Goal: Transaction & Acquisition: Purchase product/service

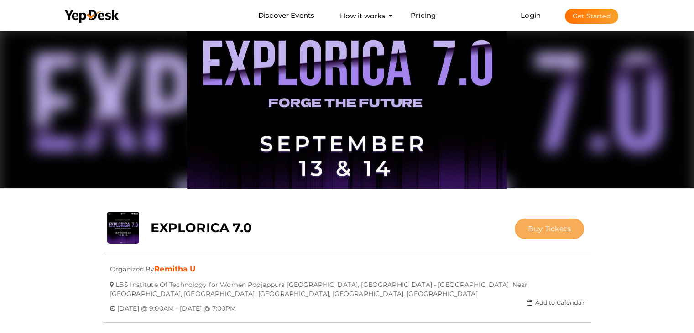
click at [527, 223] on button "Buy Tickets" at bounding box center [550, 229] width 70 height 21
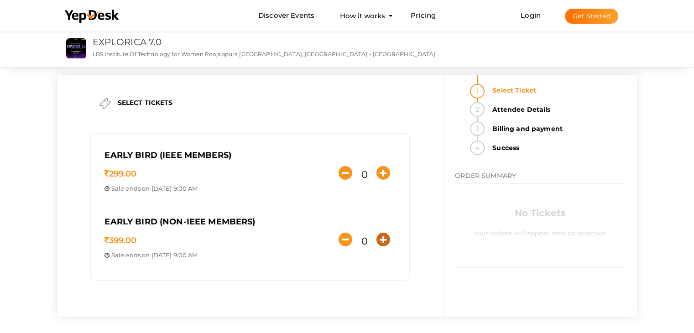
click at [385, 240] on icon "button" at bounding box center [383, 240] width 14 height 14
type input "1"
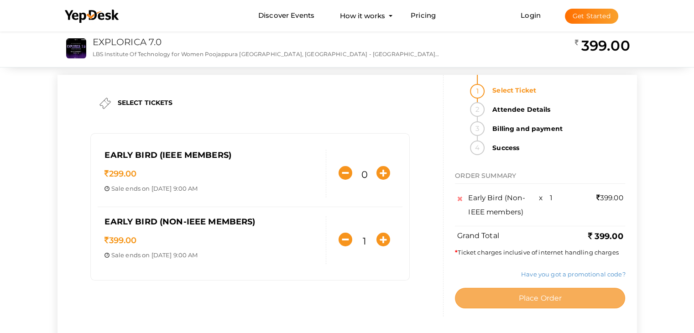
click at [474, 298] on button "Place Order" at bounding box center [540, 298] width 170 height 21
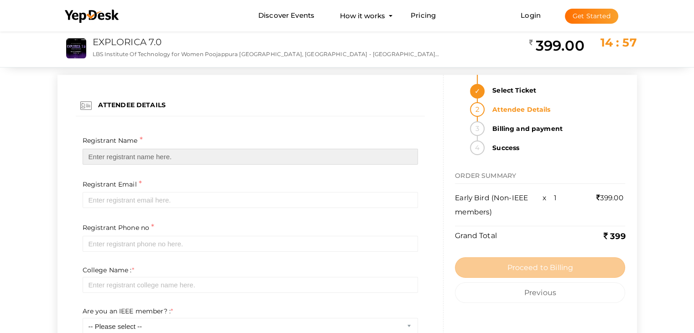
click at [207, 158] on input "text" at bounding box center [251, 157] width 336 height 16
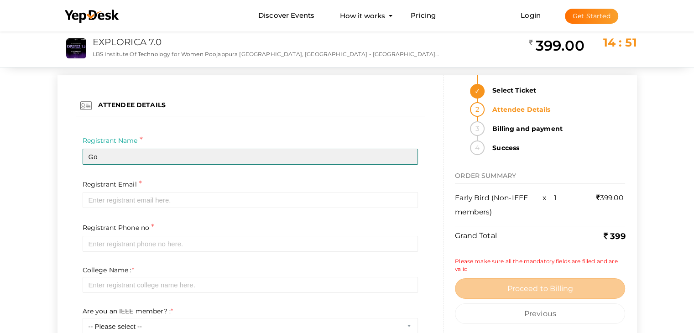
type input "G"
type input "Gowri P G"
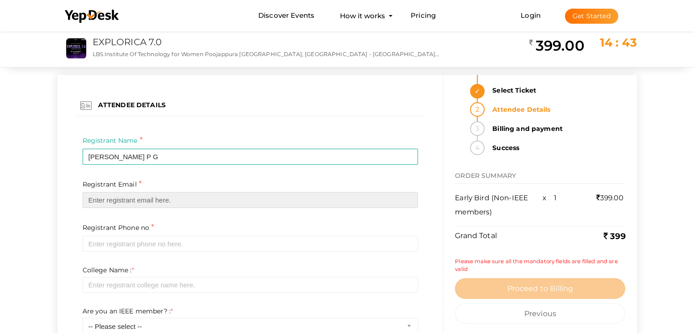
click at [171, 202] on input "email" at bounding box center [251, 200] width 336 height 16
type input "G"
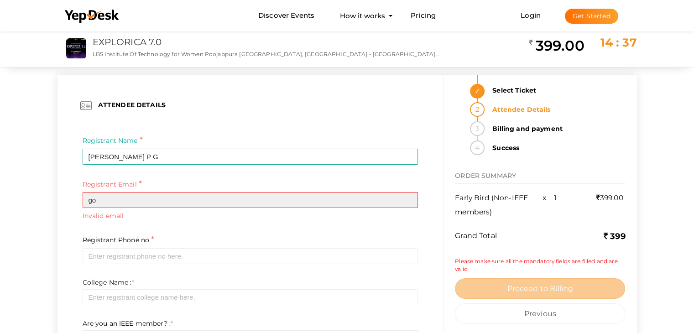
type input "g"
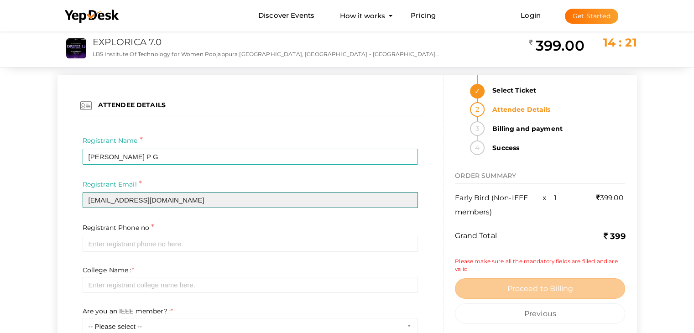
type input "[EMAIL_ADDRESS][DOMAIN_NAME]"
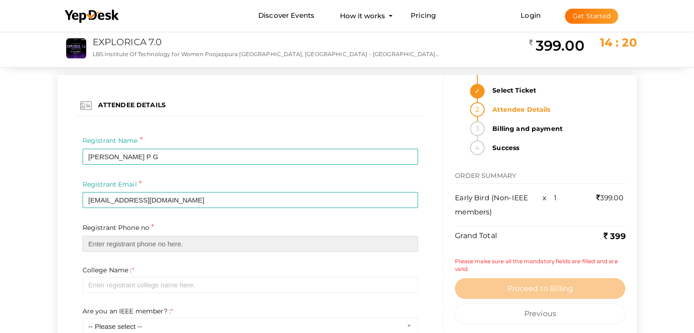
click at [135, 249] on input "text" at bounding box center [251, 244] width 336 height 16
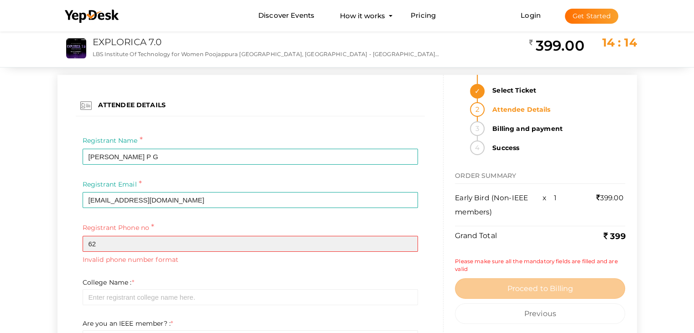
type input "6"
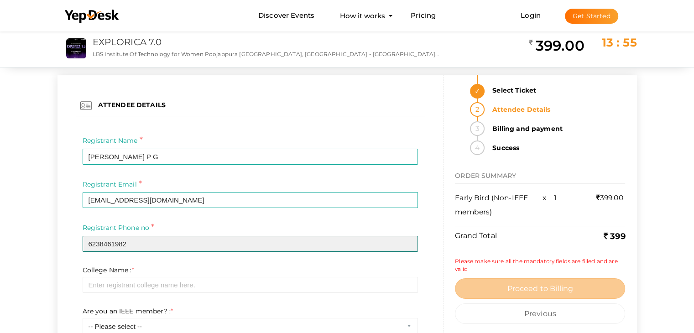
type input "6238461982"
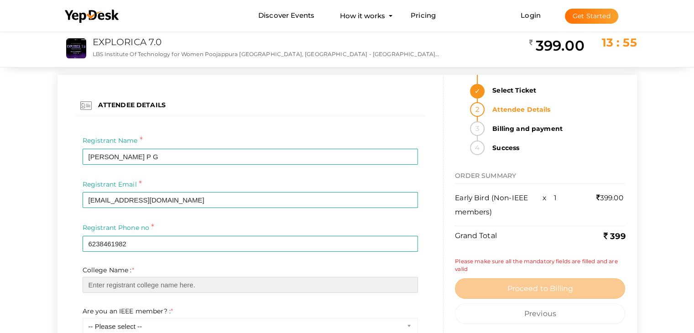
click at [137, 286] on input "text" at bounding box center [251, 285] width 336 height 16
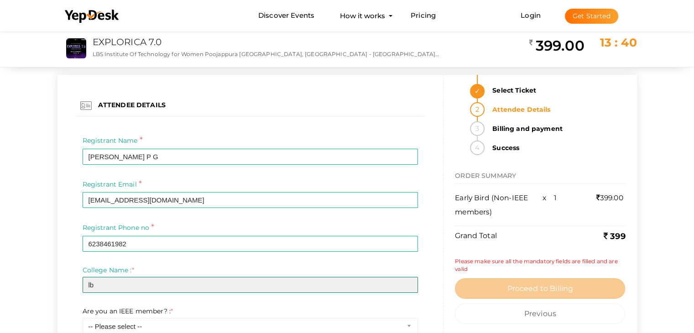
type input "l"
click at [137, 286] on input "LBS" at bounding box center [251, 285] width 336 height 16
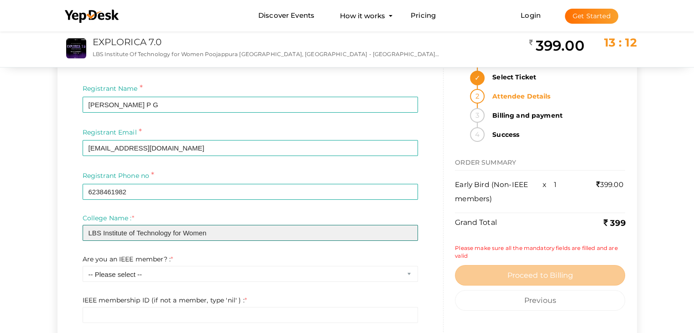
scroll to position [55, 0]
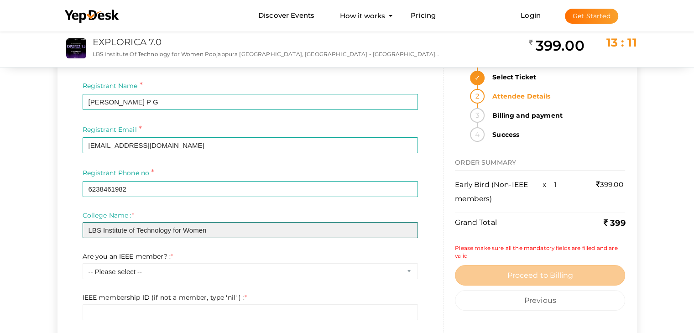
type input "LBS Institute of Technology for Women"
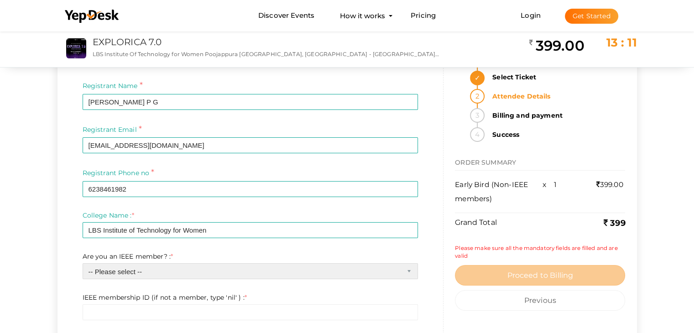
click at [193, 271] on select "-- Please select -- Yes No" at bounding box center [251, 271] width 336 height 16
select select "1"
click at [83, 263] on select "-- Please select -- Yes No" at bounding box center [251, 271] width 336 height 16
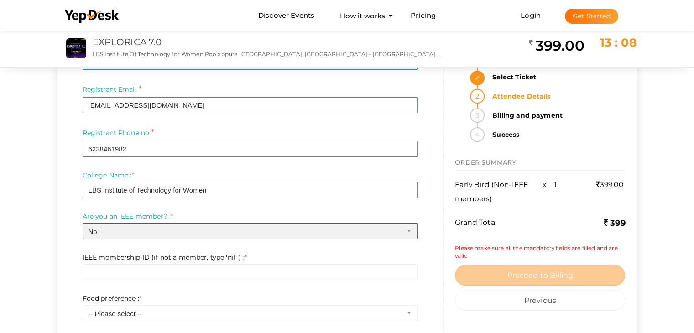
scroll to position [97, 0]
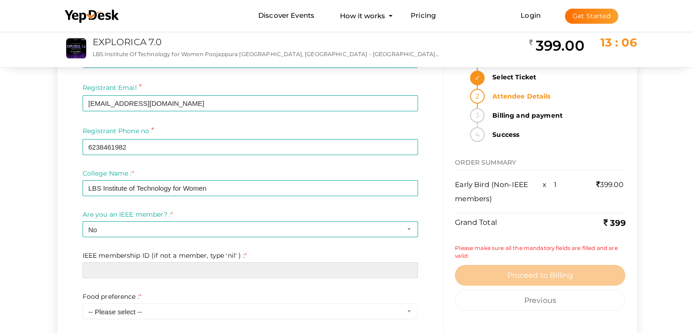
click at [170, 267] on input "text" at bounding box center [251, 270] width 336 height 16
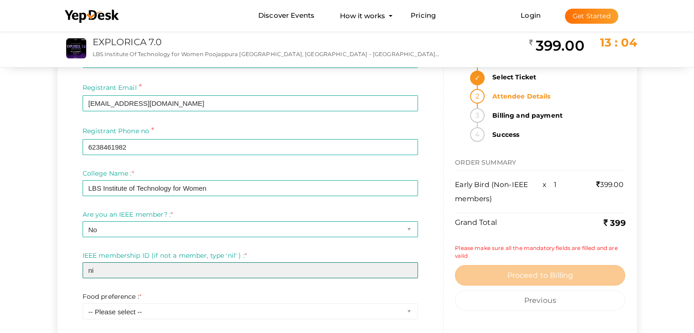
type input "n"
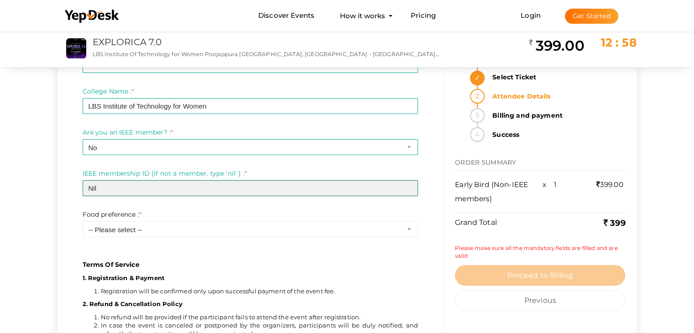
scroll to position [182, 0]
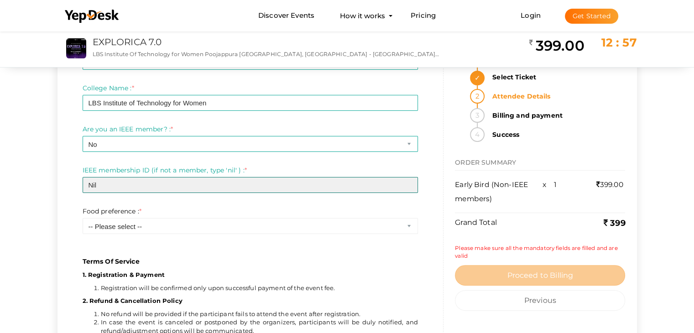
type input "Nil"
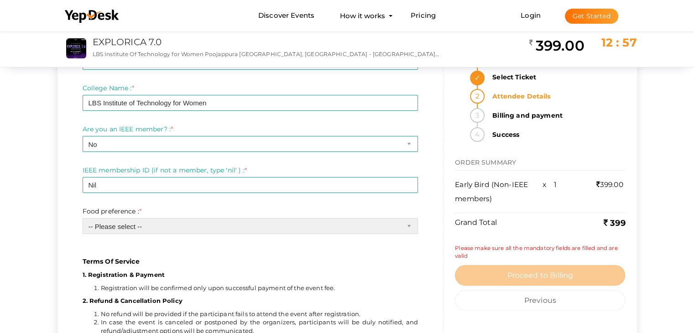
click at [157, 225] on select "-- Please select -- Veg Non veg" at bounding box center [251, 226] width 336 height 16
select select "1"
click at [83, 218] on select "-- Please select -- Veg Non veg" at bounding box center [251, 226] width 336 height 16
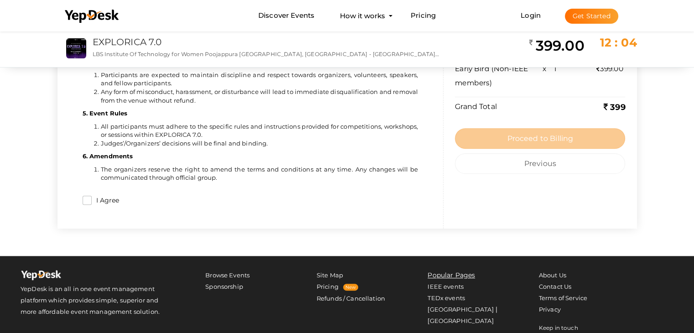
scroll to position [515, 0]
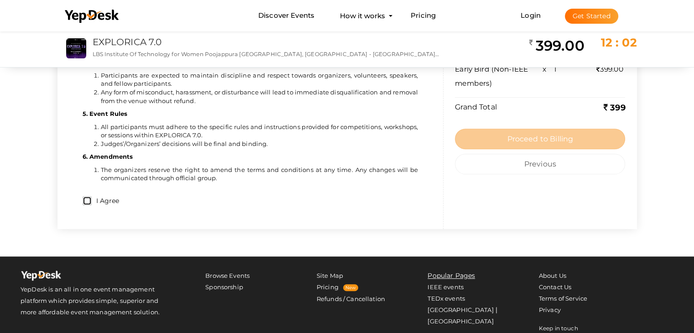
click at [90, 199] on input "I Agree" at bounding box center [87, 200] width 9 height 9
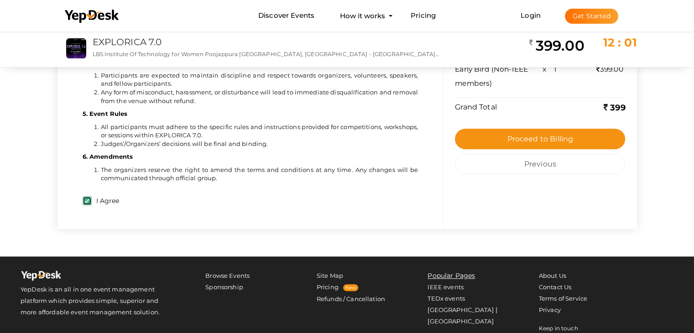
click at [90, 199] on input "I Agree" at bounding box center [87, 200] width 9 height 9
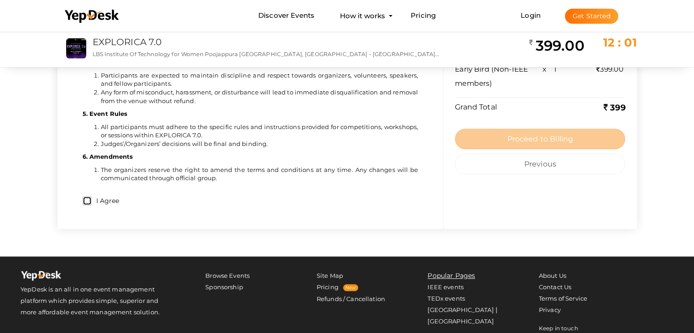
click at [90, 199] on input "I Agree" at bounding box center [87, 200] width 9 height 9
checkbox input "true"
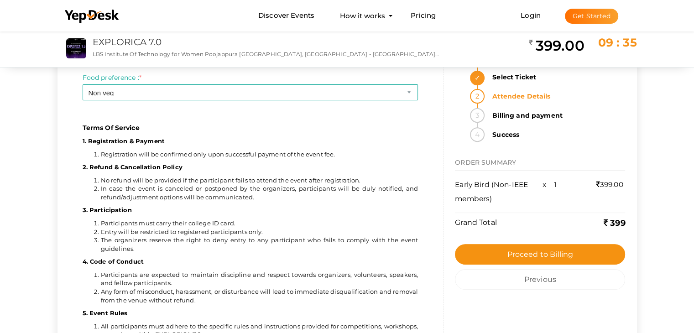
scroll to position [320, 0]
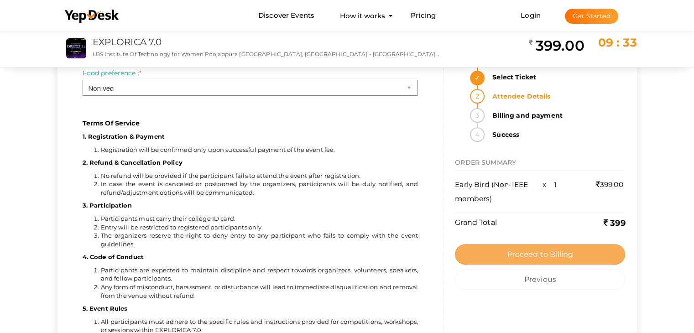
click at [504, 254] on button "Proceed to Billing" at bounding box center [540, 254] width 170 height 21
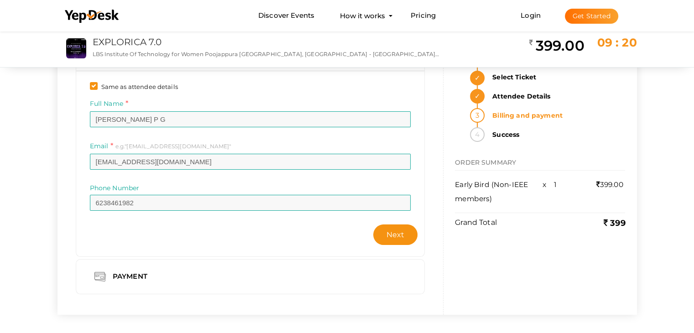
scroll to position [51, 0]
click at [394, 238] on button "Next" at bounding box center [395, 234] width 45 height 21
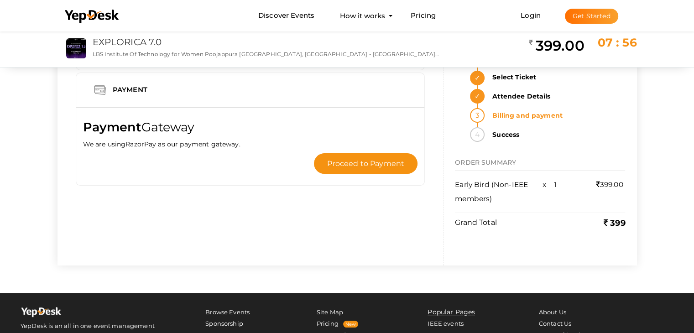
scroll to position [0, 0]
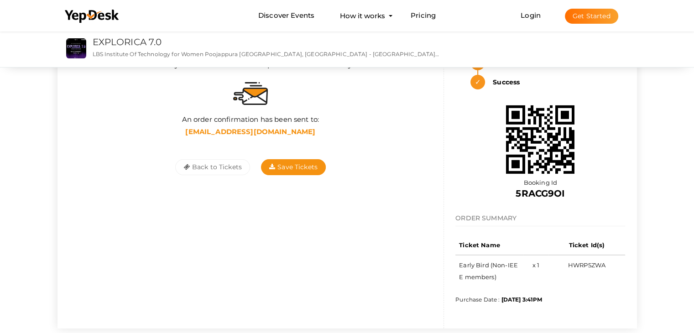
scroll to position [66, 0]
click at [280, 164] on span "Save Tickets" at bounding box center [293, 167] width 48 height 8
click at [216, 163] on button "Back to Tickets" at bounding box center [212, 167] width 75 height 16
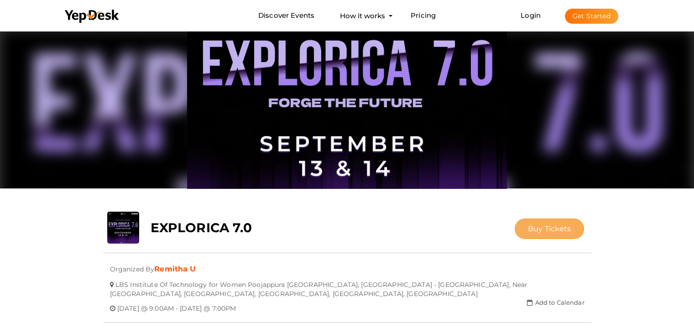
click at [563, 228] on span "Buy Tickets" at bounding box center [549, 228] width 43 height 9
